Goal: Transaction & Acquisition: Purchase product/service

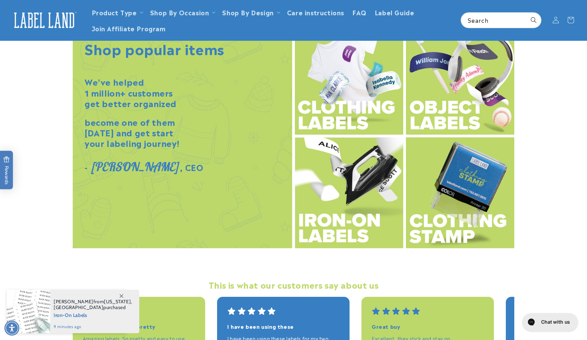
scroll to position [719, 0]
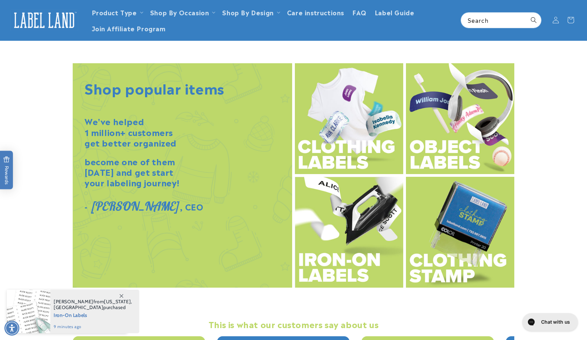
click at [338, 131] on img at bounding box center [349, 118] width 108 height 111
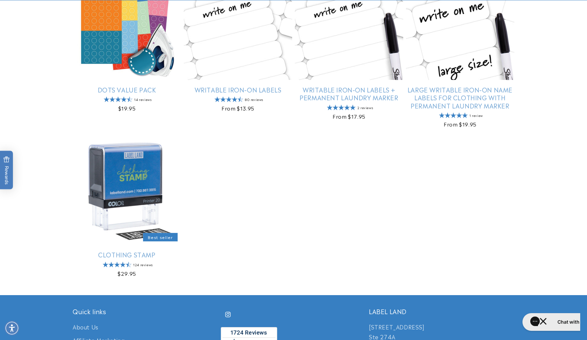
scroll to position [503, 0]
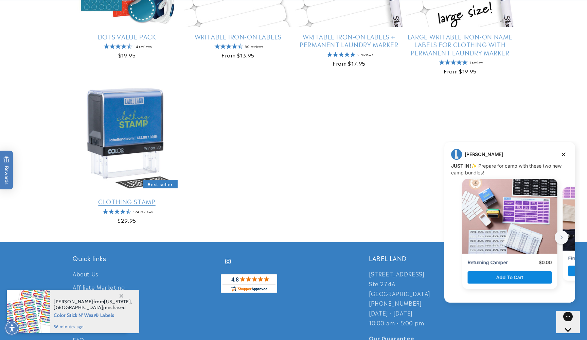
click at [143, 200] on link "Clothing Stamp" at bounding box center [127, 201] width 108 height 8
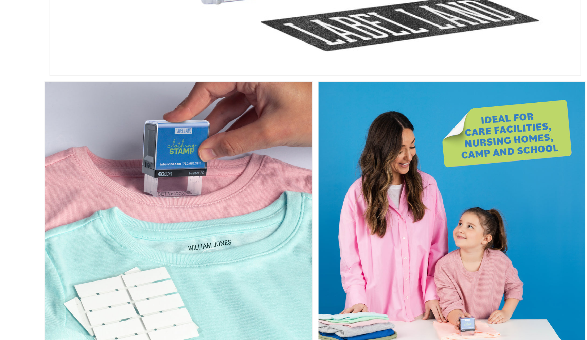
scroll to position [155, 0]
